Goal: Navigation & Orientation: Find specific page/section

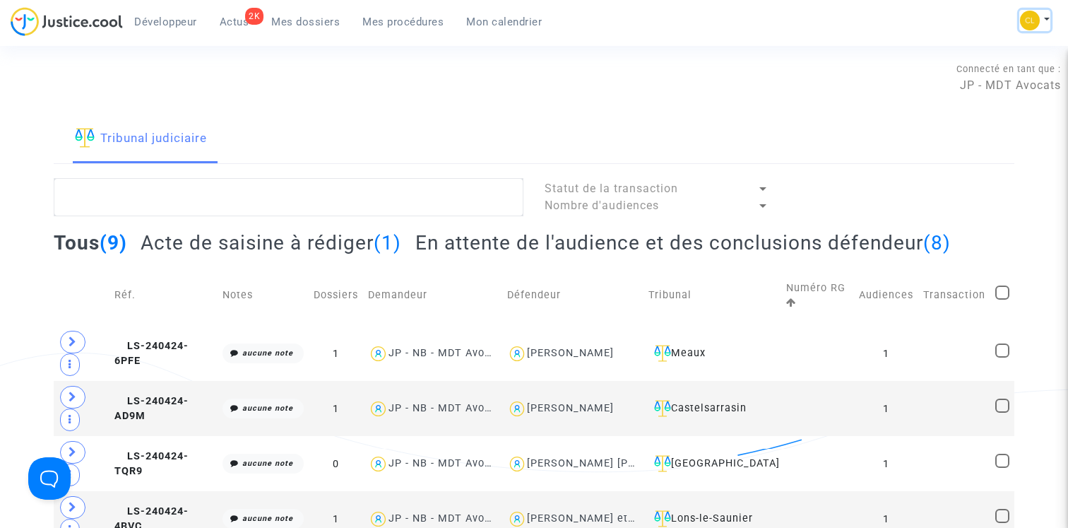
click at [1045, 21] on button at bounding box center [1034, 20] width 31 height 21
click at [972, 71] on link "Changer de compte" at bounding box center [978, 72] width 143 height 23
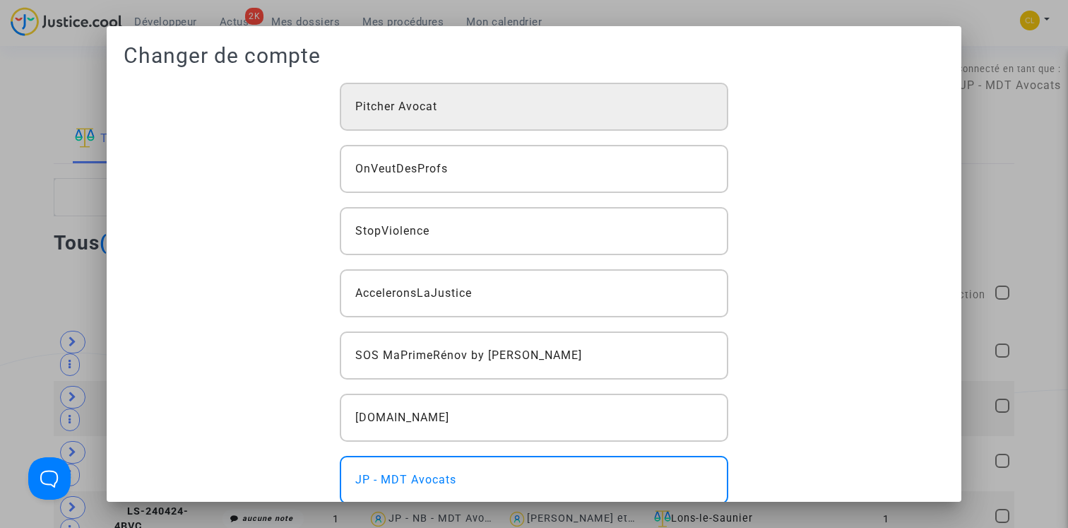
click at [571, 85] on div "Pitcher Avocat" at bounding box center [534, 107] width 389 height 48
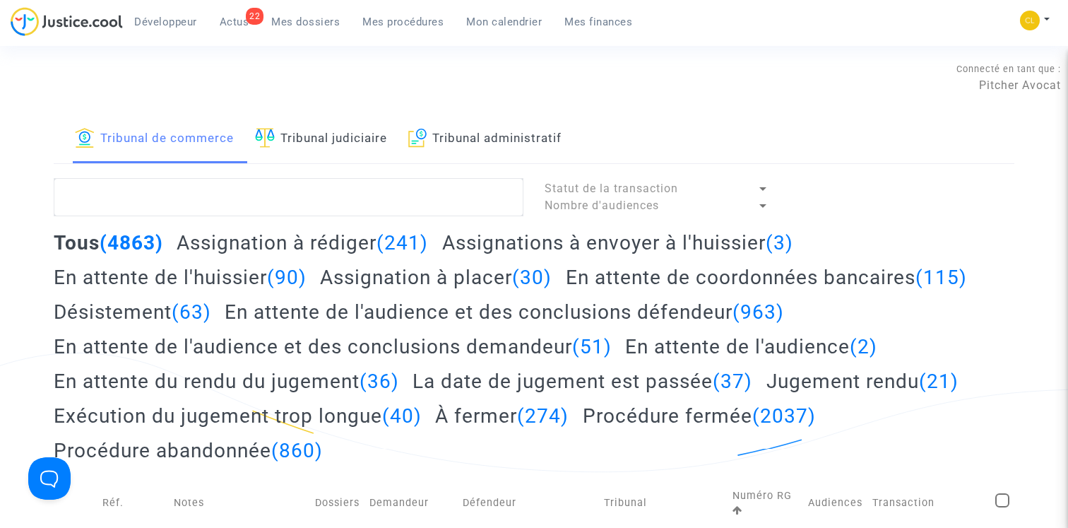
click at [514, 19] on span "Mon calendrier" at bounding box center [504, 22] width 76 height 13
